Goal: Find specific page/section: Find specific page/section

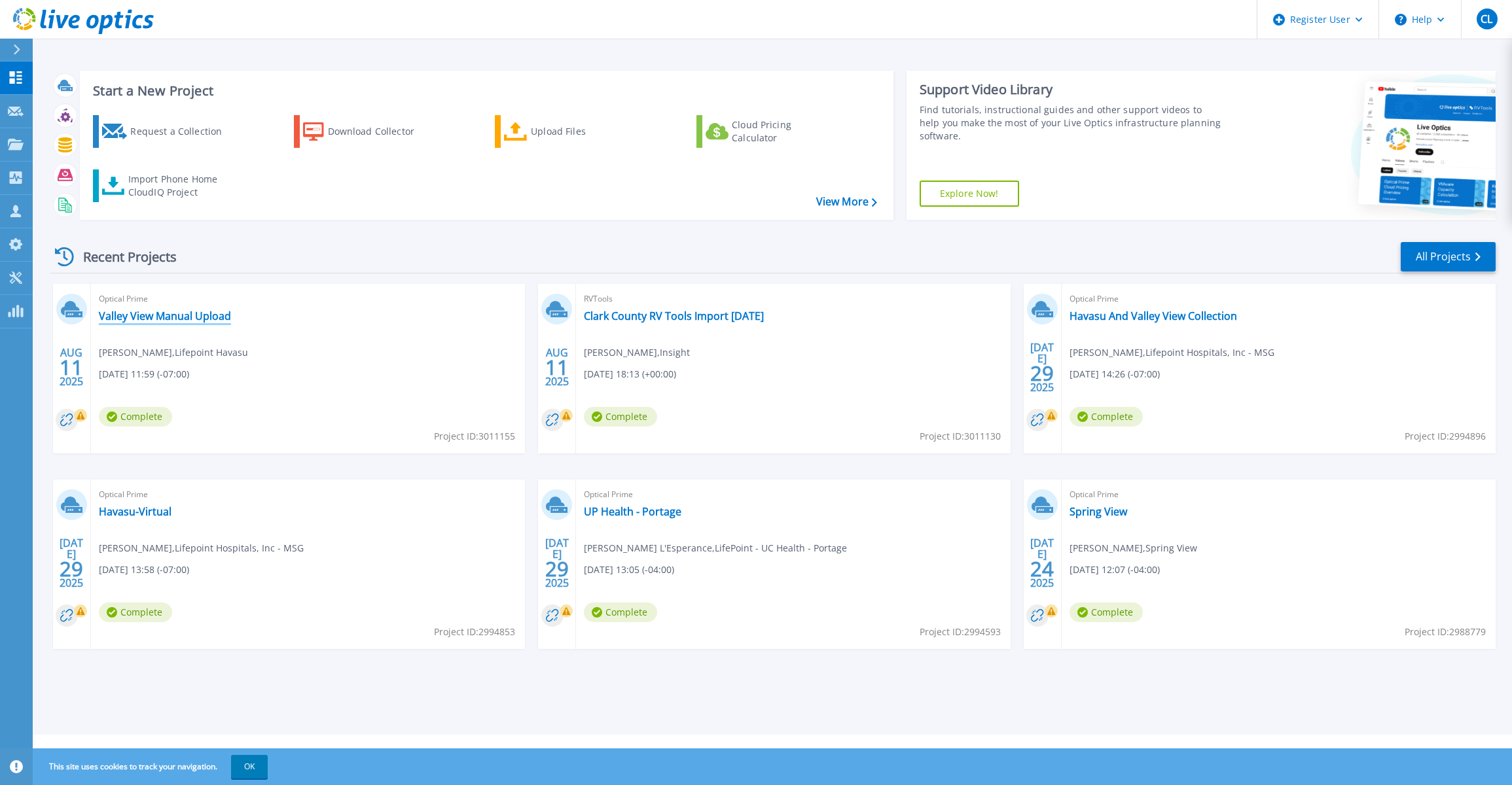
click at [198, 317] on link "Valley View Manual Upload" at bounding box center [165, 316] width 133 height 13
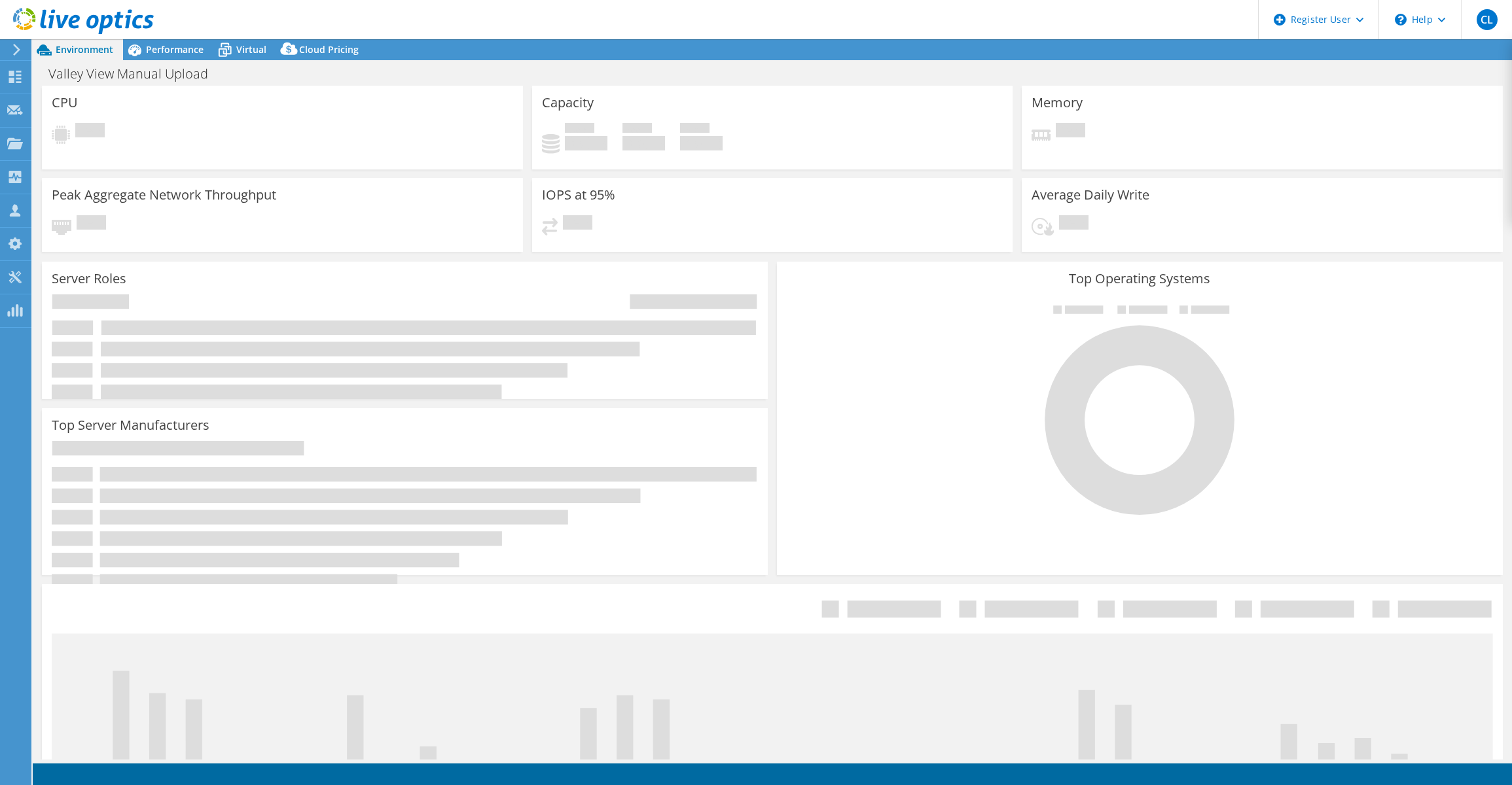
select select "USD"
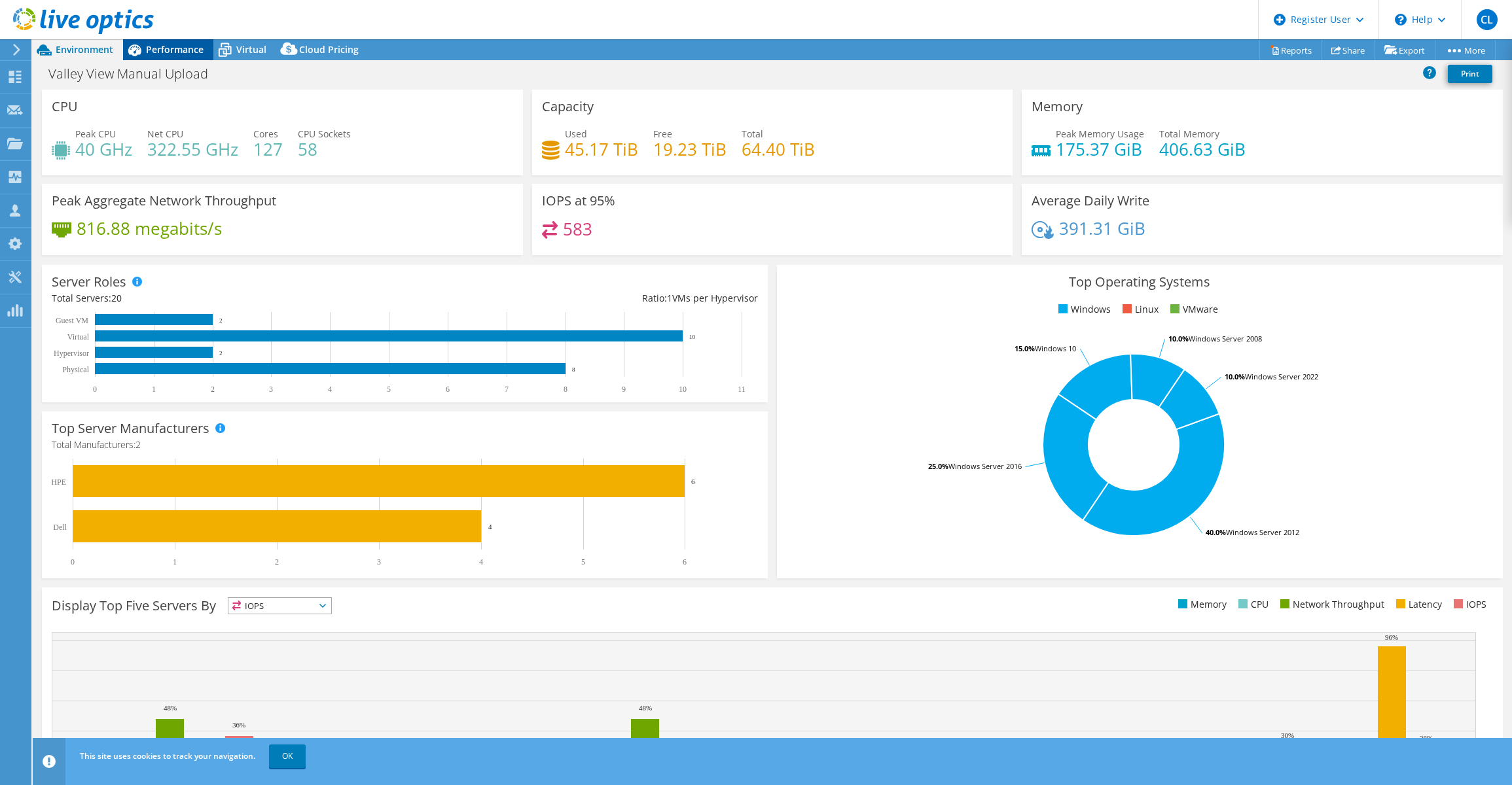
click at [161, 44] on span "Performance" at bounding box center [175, 49] width 57 height 12
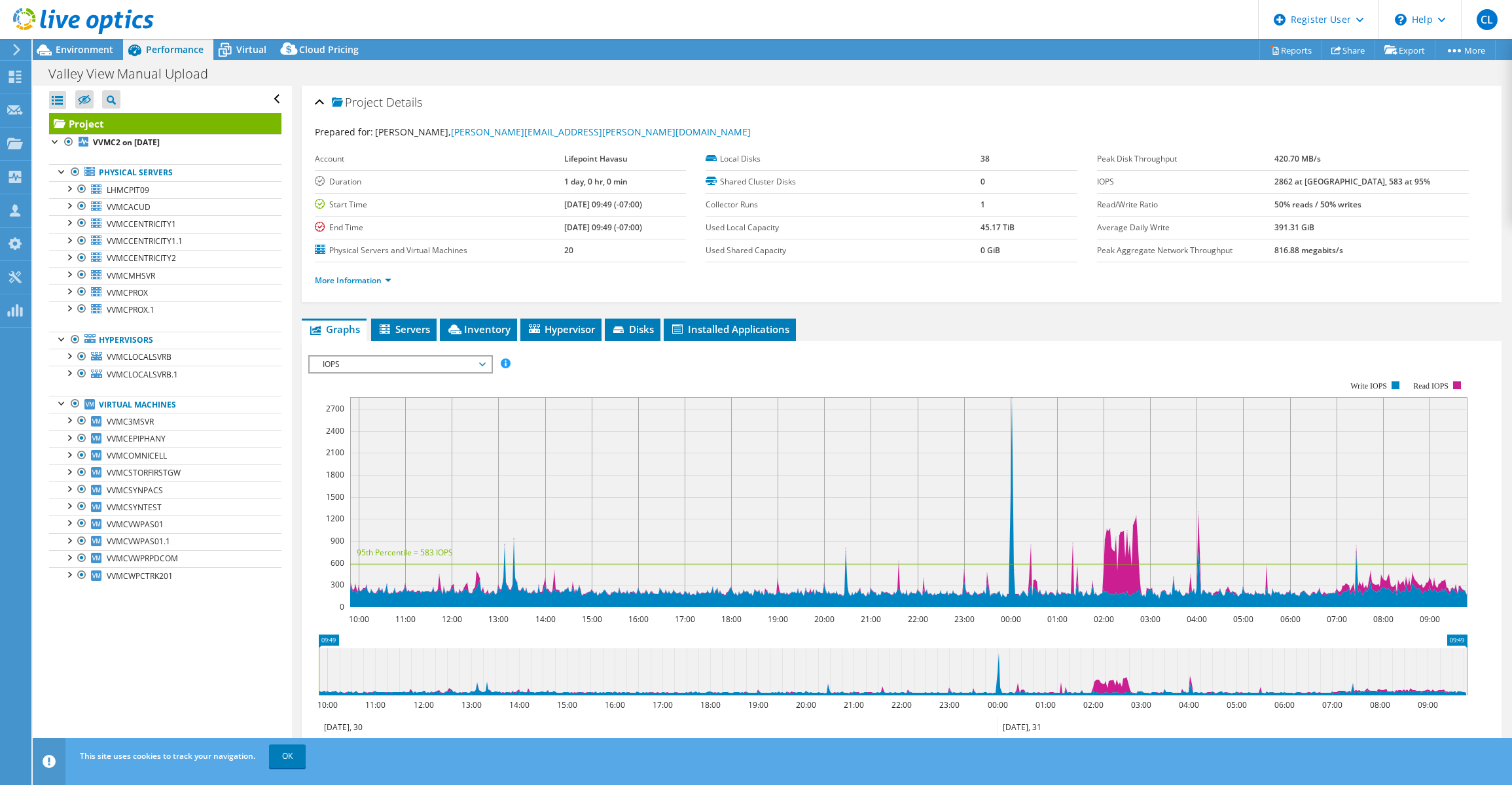
click at [679, 51] on div "Project Actions Project Actions Reports Share Export vSAN ReadyNode Sizer" at bounding box center [772, 49] width 1480 height 21
click at [89, 49] on span "Environment" at bounding box center [85, 49] width 57 height 12
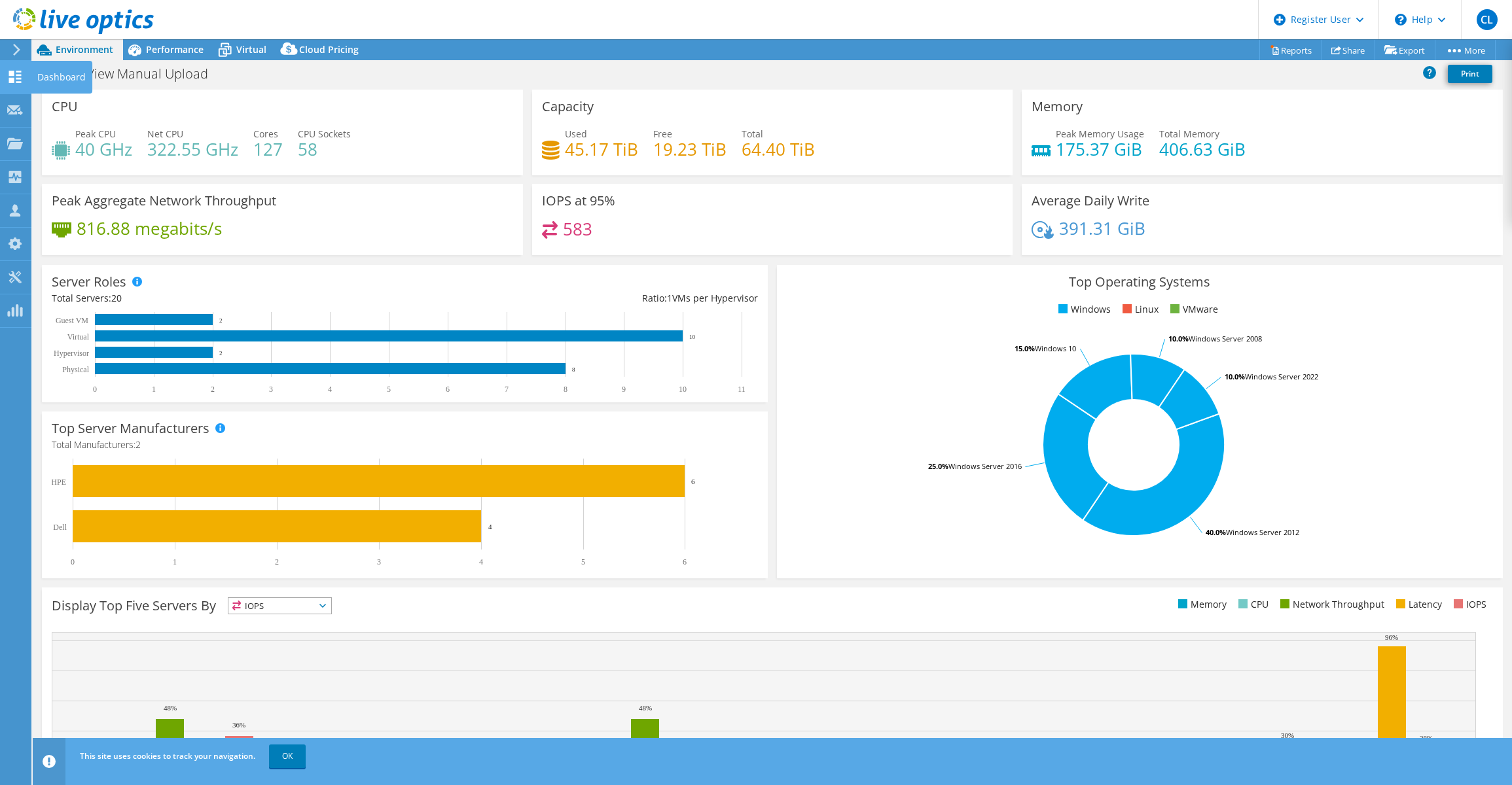
click at [19, 74] on use at bounding box center [15, 77] width 12 height 12
